Goal: Transaction & Acquisition: Download file/media

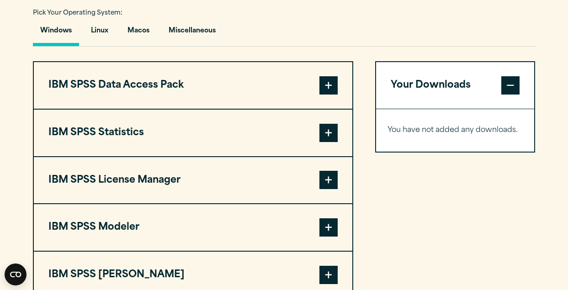
scroll to position [680, 0]
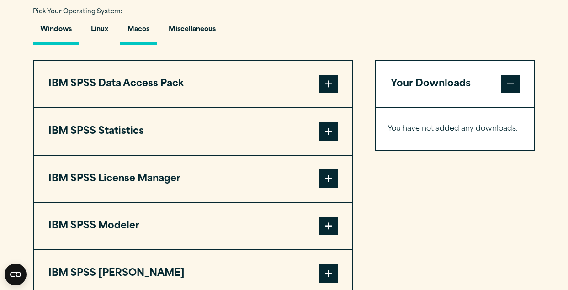
click at [143, 31] on button "Macos" at bounding box center [138, 32] width 37 height 26
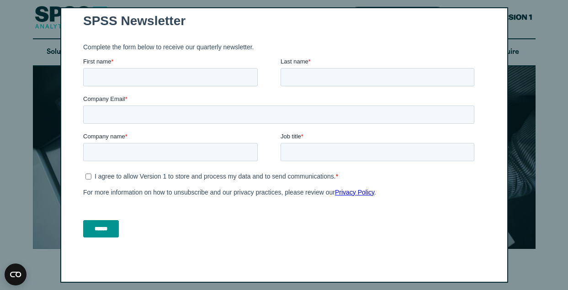
scroll to position [0, 0]
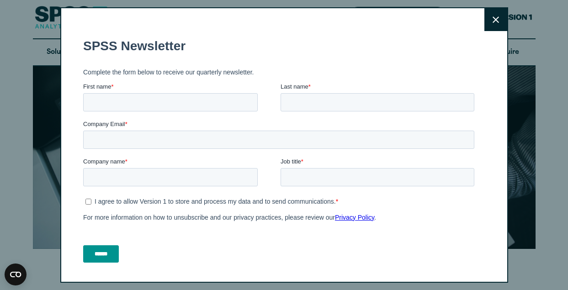
click at [489, 19] on button "Close" at bounding box center [495, 19] width 23 height 23
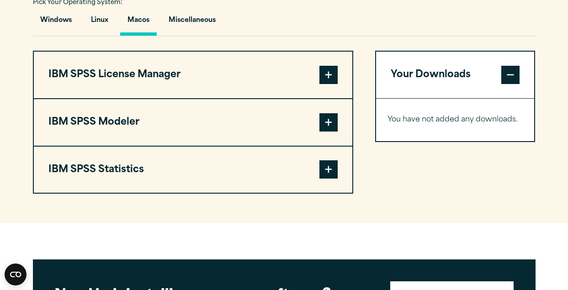
scroll to position [692, 0]
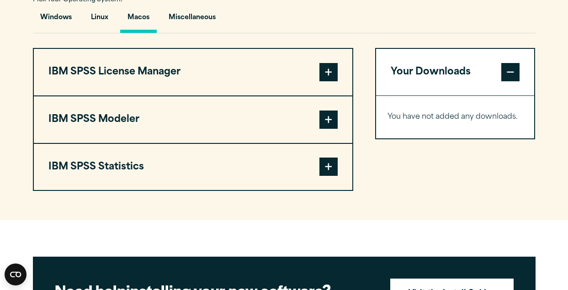
click at [327, 81] on span at bounding box center [328, 72] width 18 height 18
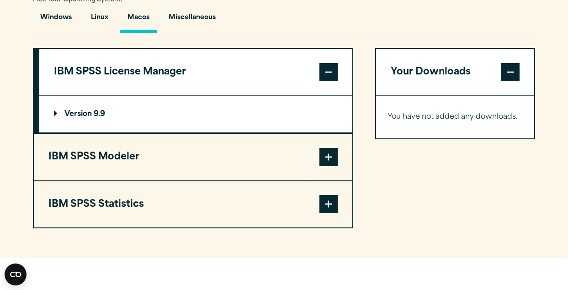
click at [327, 81] on span at bounding box center [328, 72] width 18 height 18
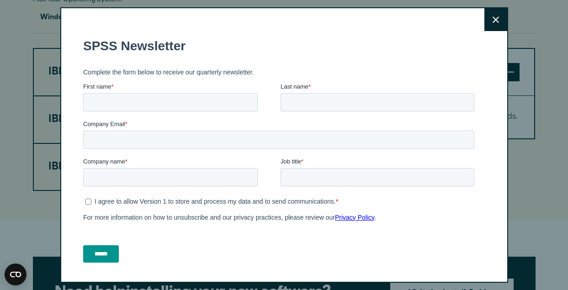
click at [327, 86] on label "Last name *" at bounding box center [378, 86] width 197 height 9
click at [327, 93] on input "Last name *" at bounding box center [377, 102] width 194 height 18
click at [327, 112] on fieldset "First name * Last name *" at bounding box center [280, 100] width 395 height 37
click at [494, 21] on icon at bounding box center [495, 19] width 6 height 6
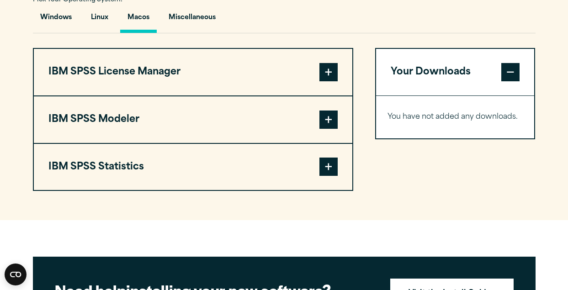
click at [542, 63] on section "Select your software downloads Use the table below to find and navigate to your…" at bounding box center [284, 49] width 568 height 342
click at [507, 75] on span at bounding box center [510, 72] width 18 height 18
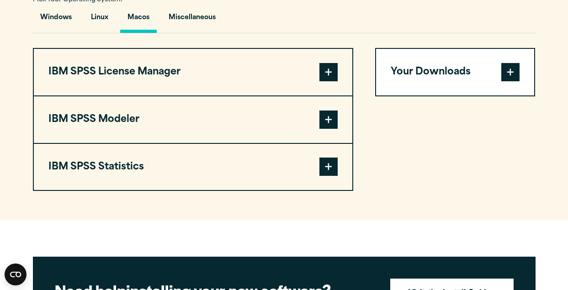
click at [507, 75] on span at bounding box center [510, 72] width 18 height 18
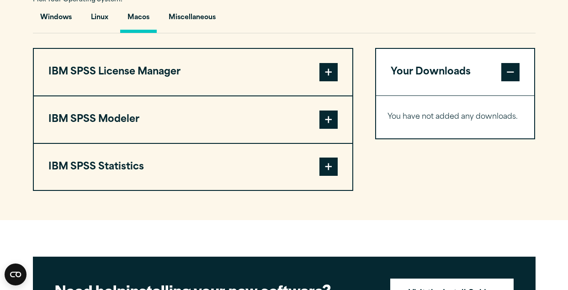
click at [333, 122] on span at bounding box center [328, 120] width 18 height 18
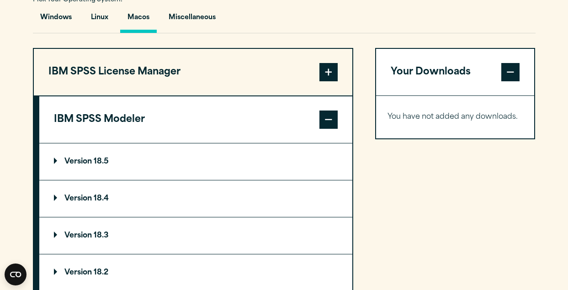
click at [333, 122] on span at bounding box center [328, 120] width 18 height 18
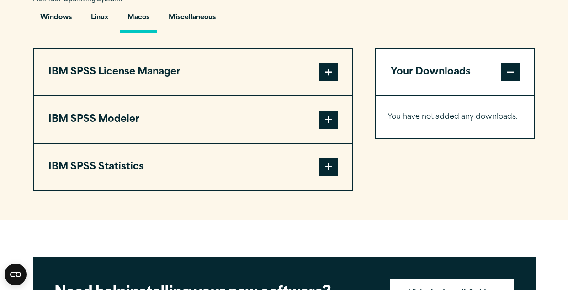
click at [332, 171] on span at bounding box center [328, 167] width 18 height 18
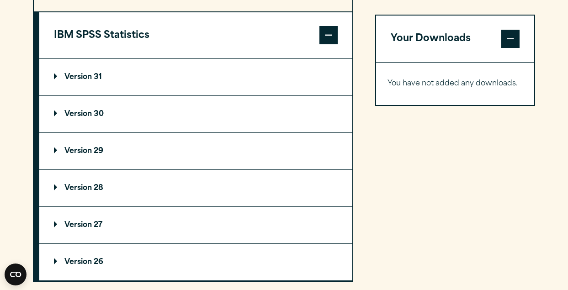
scroll to position [826, 0]
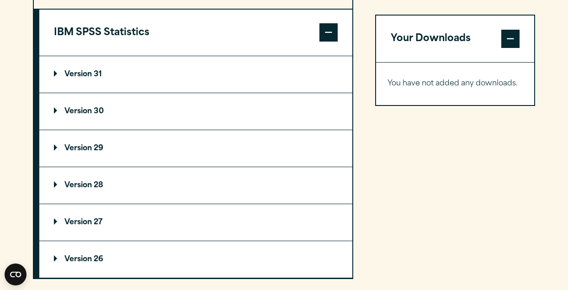
click at [153, 140] on summary "Version 29" at bounding box center [195, 148] width 313 height 37
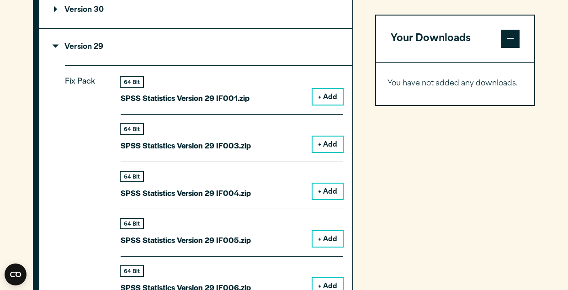
scroll to position [931, 0]
